Goal: Check status: Check status

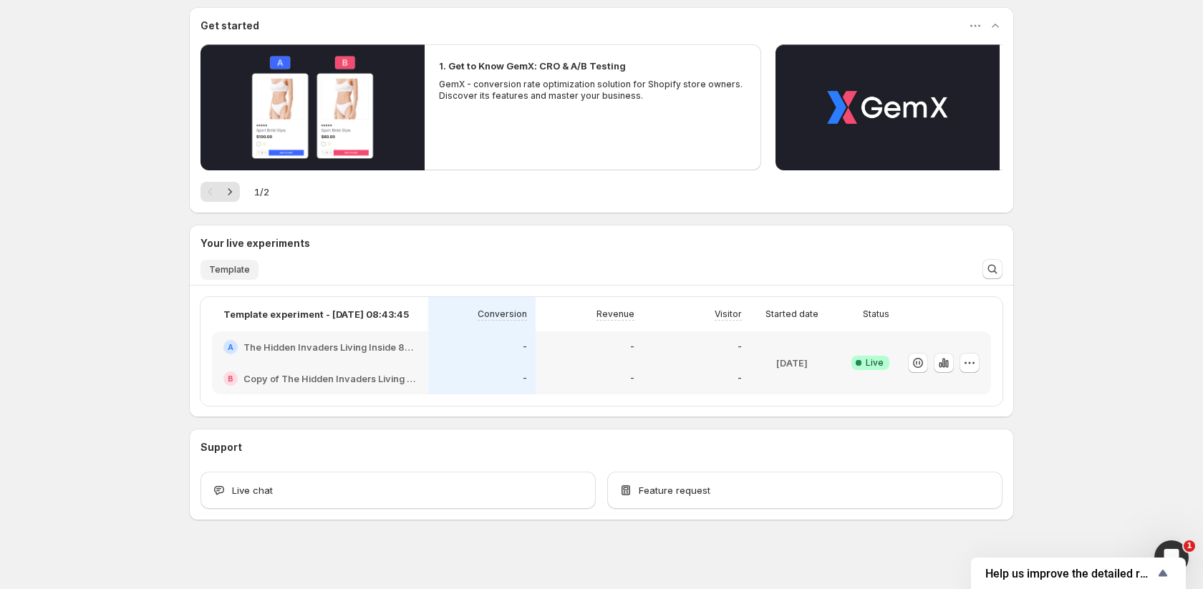
click at [228, 268] on span "Template" at bounding box center [229, 269] width 41 height 11
click at [944, 361] on icon "button" at bounding box center [943, 362] width 3 height 9
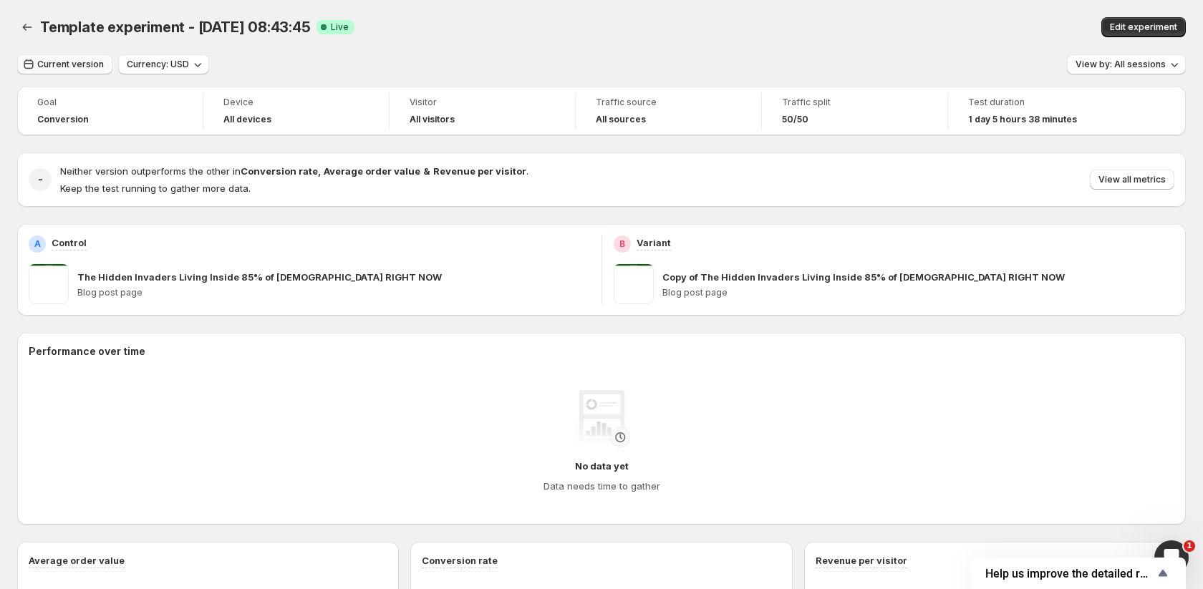
click at [71, 62] on span "Current version" at bounding box center [70, 64] width 67 height 11
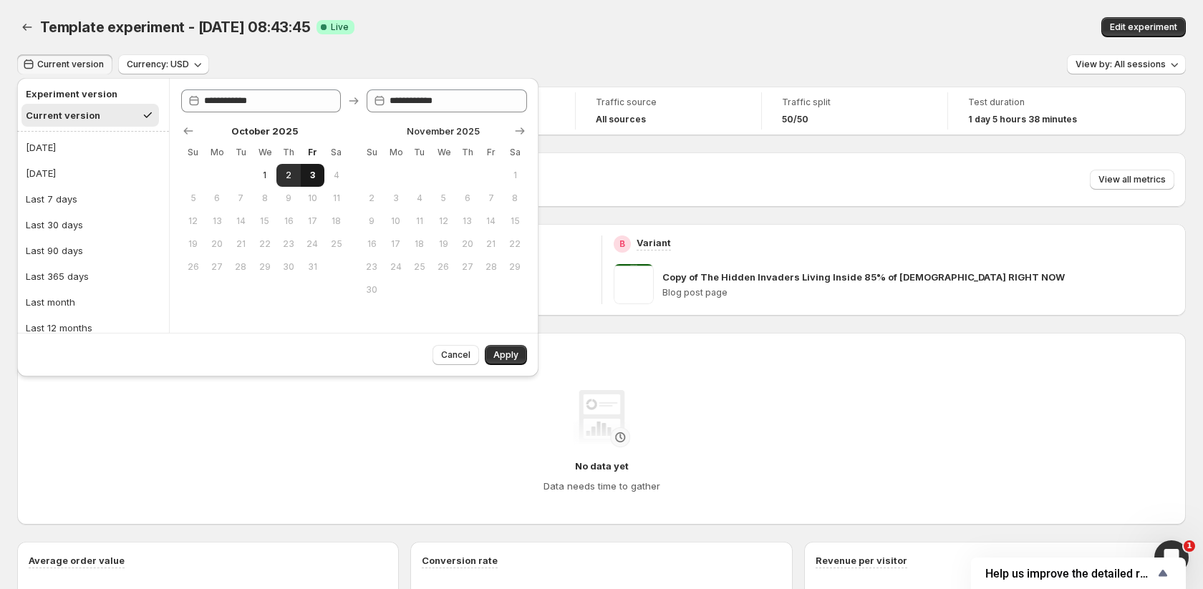
click at [310, 176] on span "3" at bounding box center [312, 175] width 12 height 11
type input "**********"
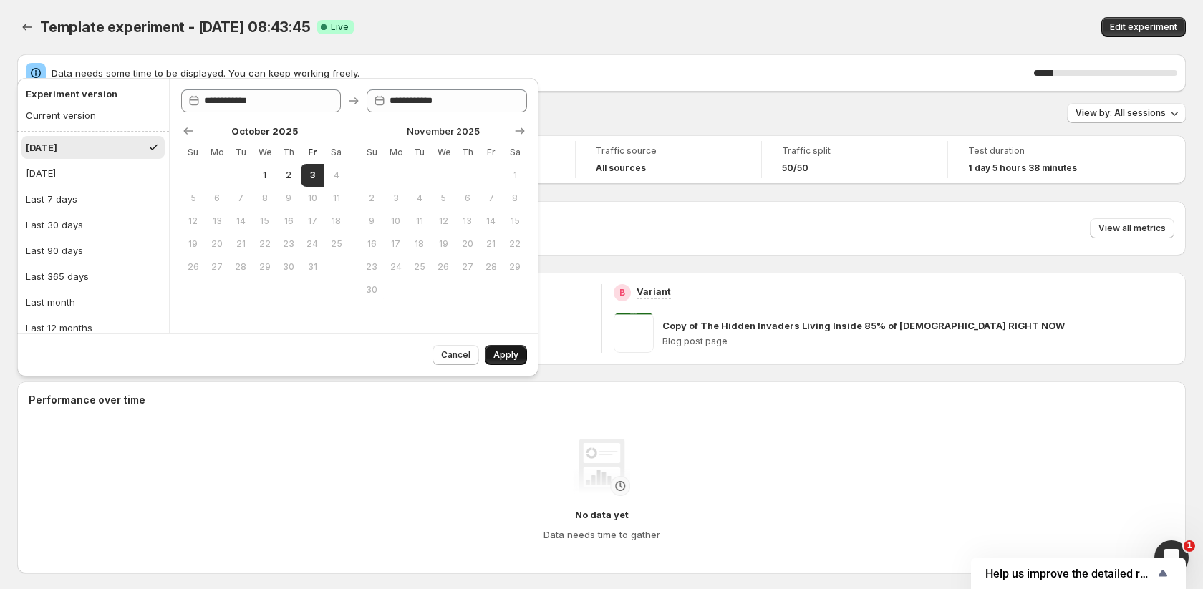
click at [508, 354] on span "Apply" at bounding box center [505, 354] width 25 height 11
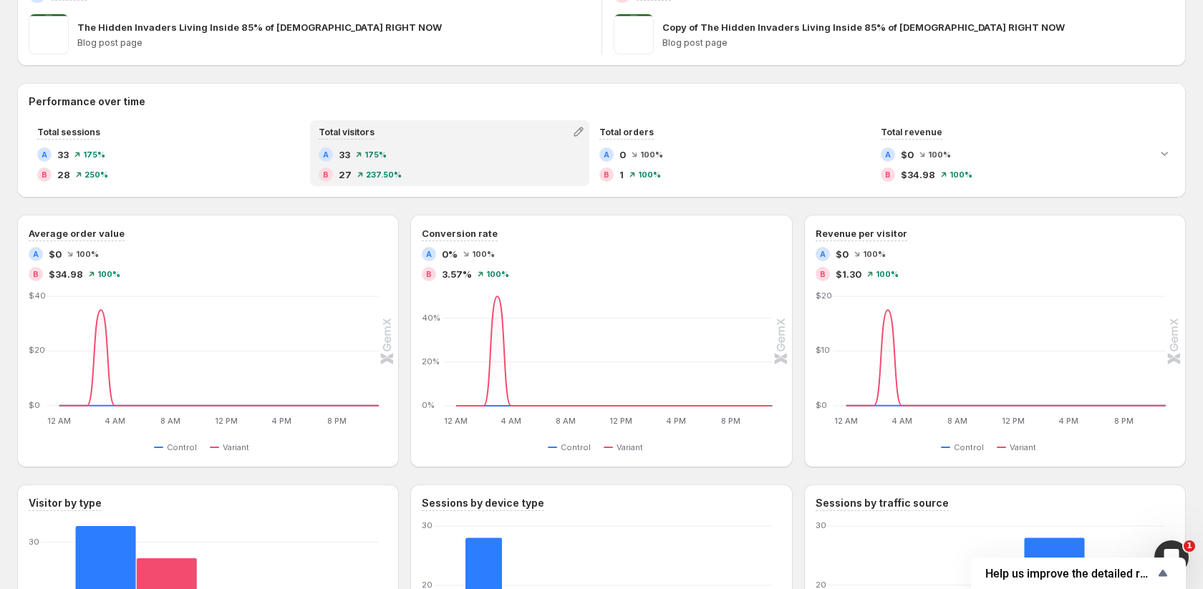
scroll to position [243, 0]
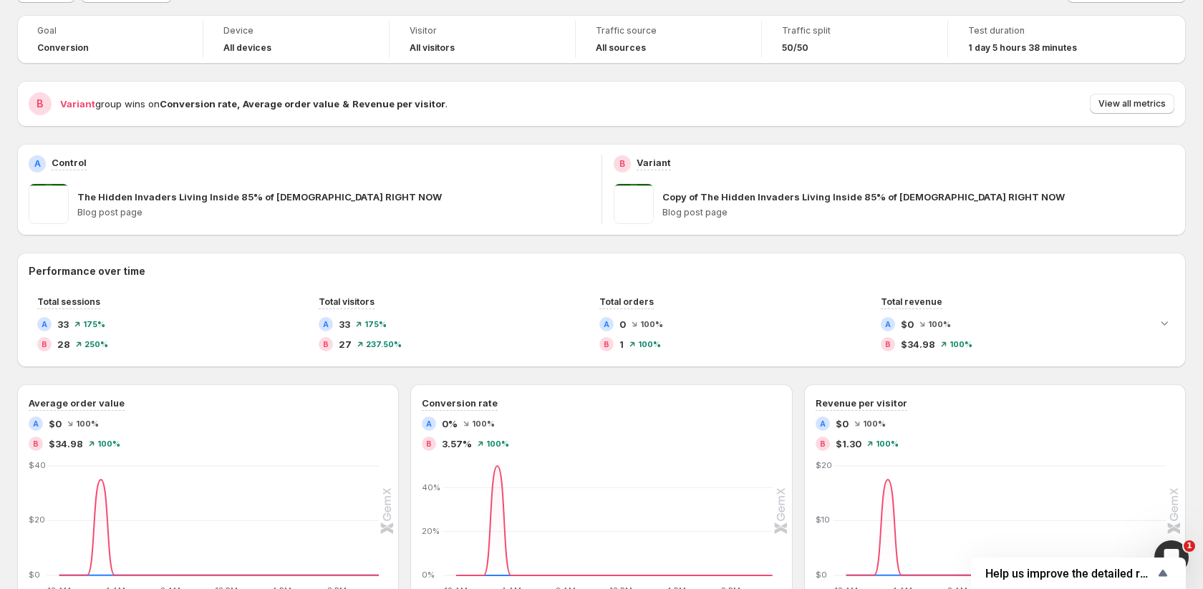
scroll to position [44, 0]
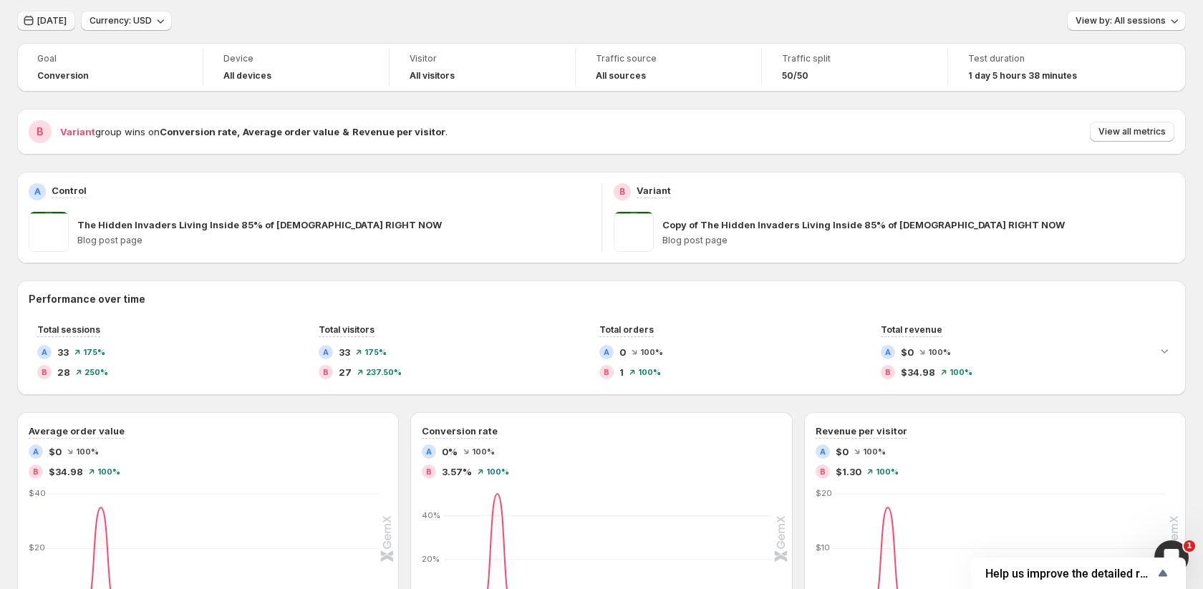
click at [33, 19] on icon "button" at bounding box center [28, 21] width 9 height 10
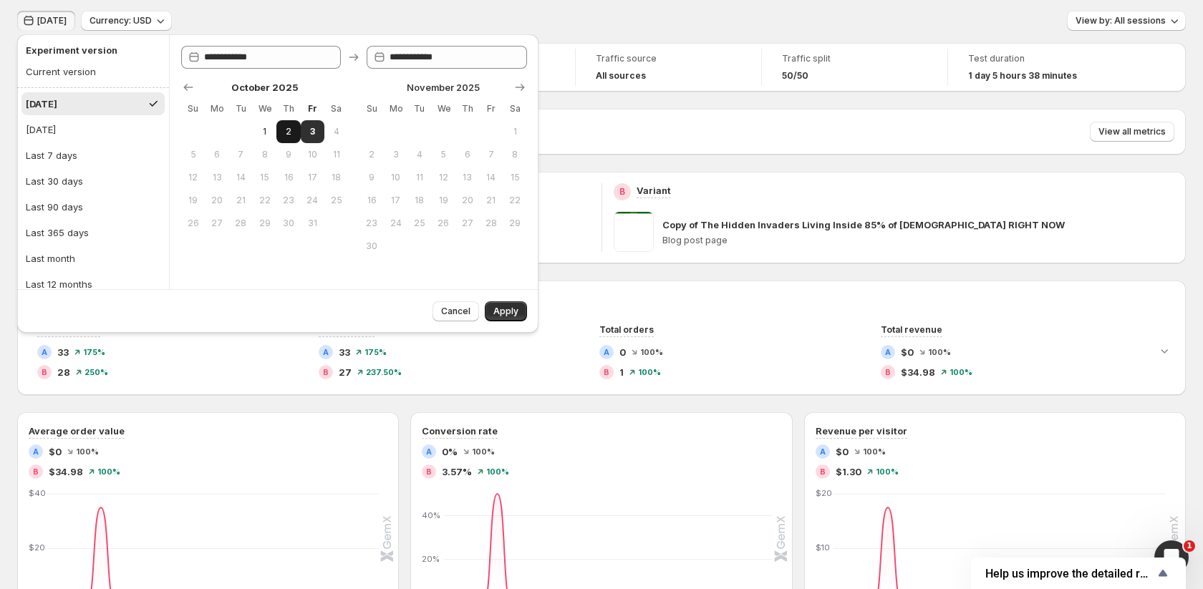
click at [279, 127] on button "2" at bounding box center [288, 131] width 24 height 23
type input "**********"
click at [503, 311] on span "Apply" at bounding box center [505, 311] width 25 height 11
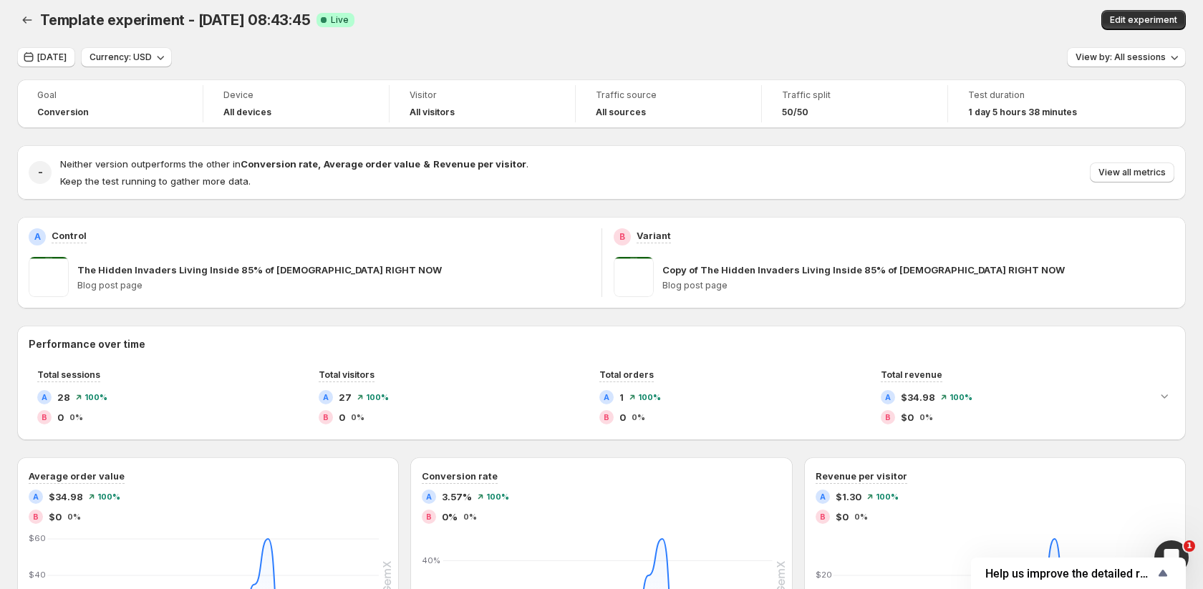
scroll to position [0, 0]
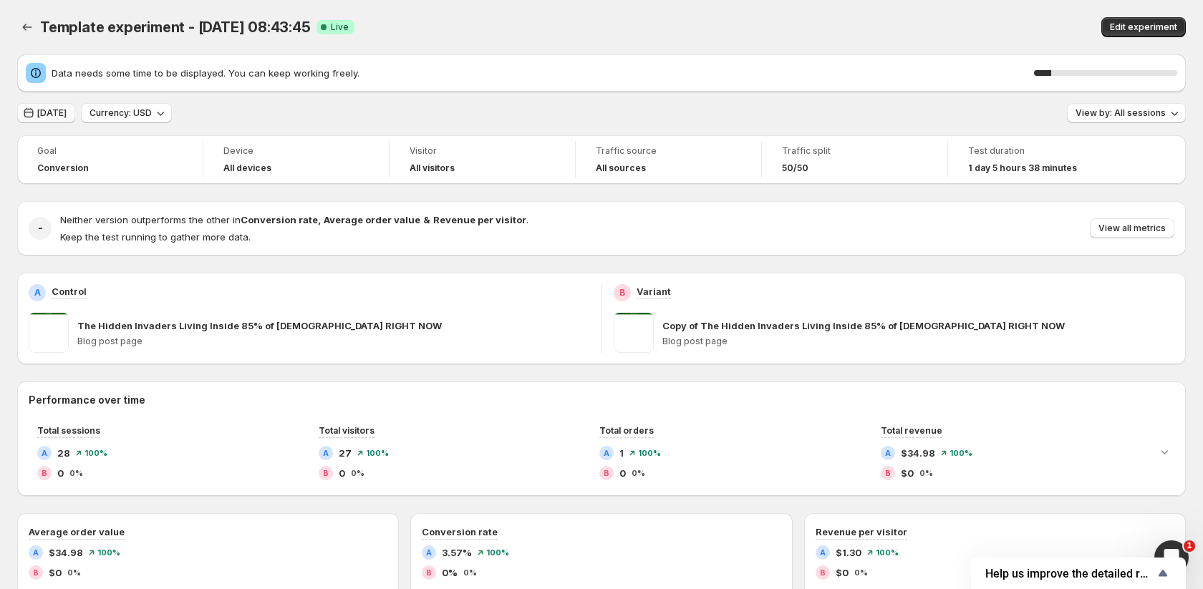
click at [58, 63] on div "Data needs some time to be displayed. You can keep working freely. 12 %" at bounding box center [601, 73] width 1151 height 20
click at [58, 102] on div "Data needs some time to be displayed. You can keep working freely. 17 % [DATE] …" at bounding box center [601, 559] width 1169 height 1010
click at [57, 112] on span "[DATE]" at bounding box center [51, 112] width 29 height 11
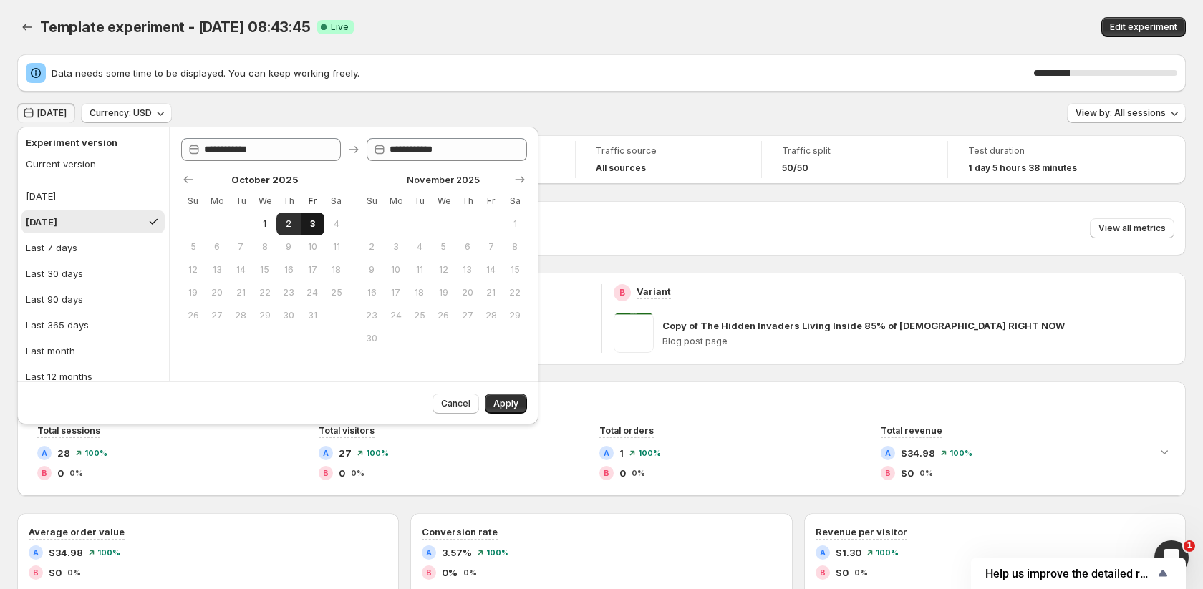
click at [313, 214] on button "3" at bounding box center [313, 224] width 24 height 23
type input "**********"
click at [511, 407] on span "Apply" at bounding box center [505, 403] width 25 height 11
